Goal: Information Seeking & Learning: Learn about a topic

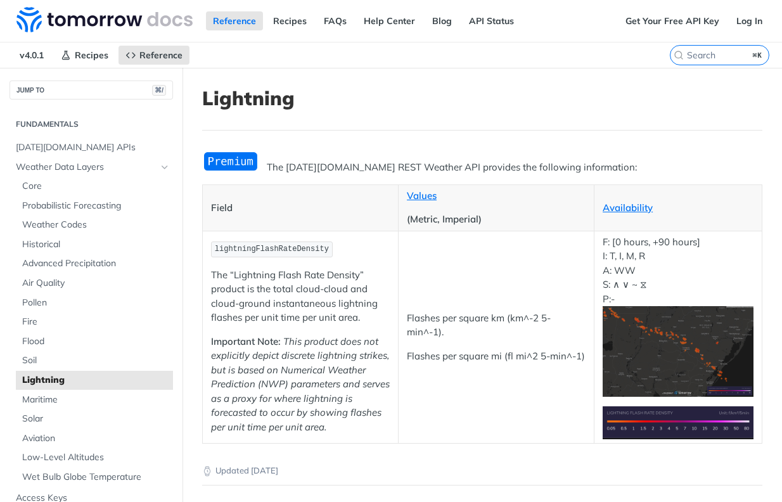
scroll to position [1, 0]
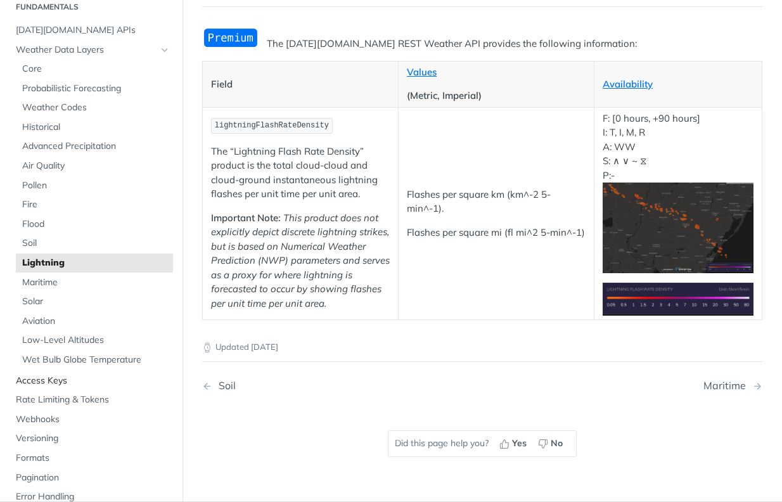
scroll to position [58, 0]
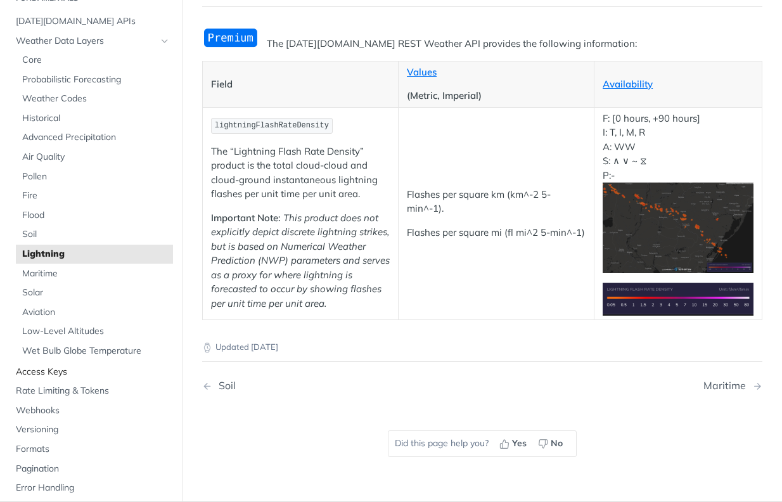
click at [51, 365] on span "Access Keys" at bounding box center [93, 371] width 154 height 13
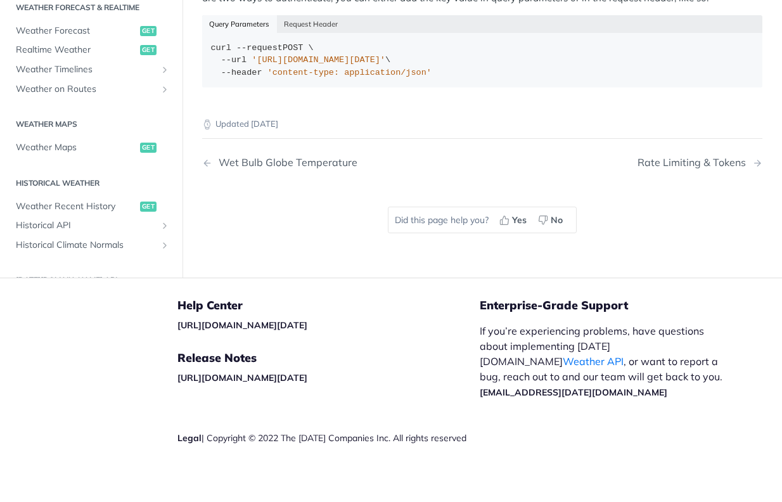
scroll to position [394, 0]
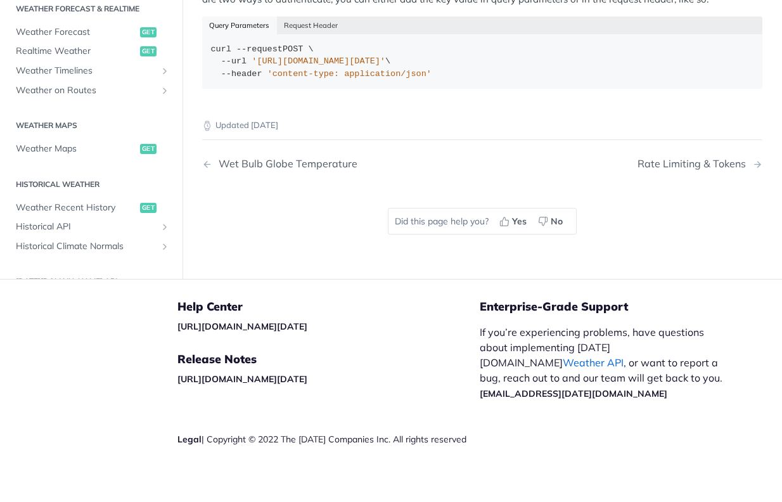
click at [624, 356] on link "Weather API" at bounding box center [593, 362] width 61 height 13
